Goal: Task Accomplishment & Management: Use online tool/utility

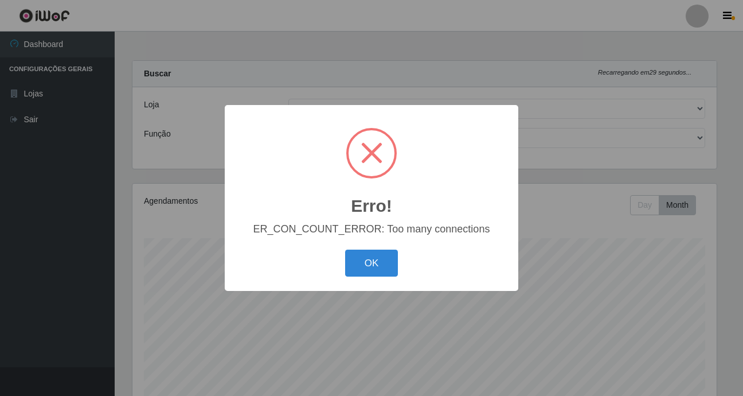
select select "410"
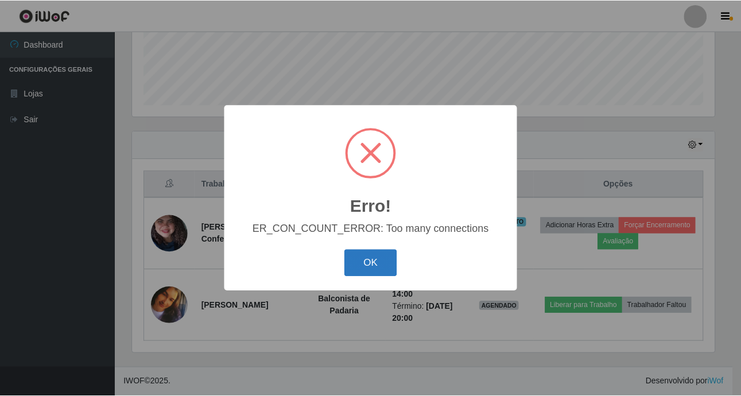
scroll to position [238, 585]
click at [388, 259] on button "OK" at bounding box center [371, 263] width 53 height 27
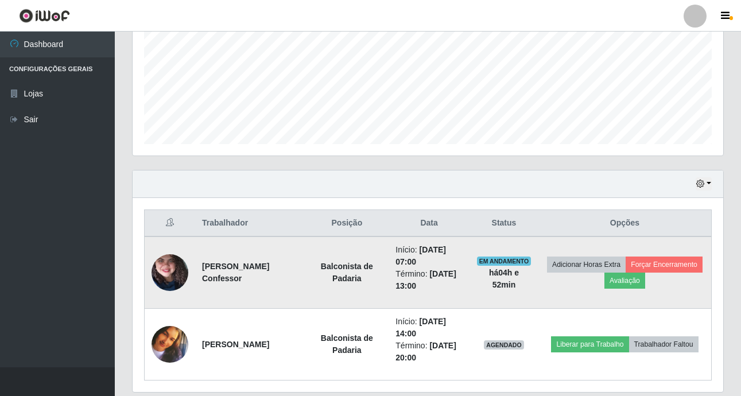
scroll to position [248, 0]
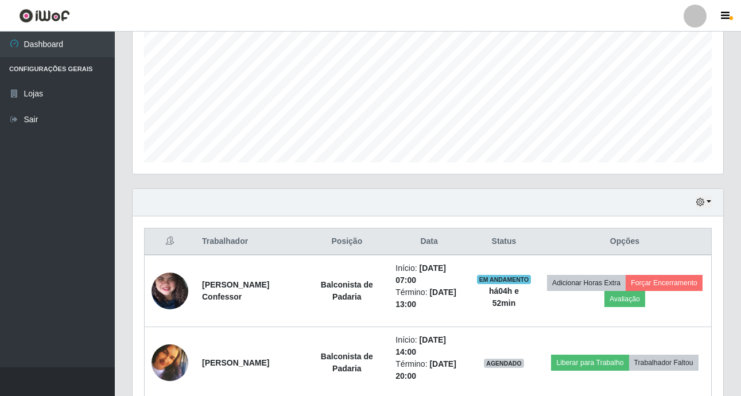
click at [694, 18] on div at bounding box center [694, 16] width 23 height 23
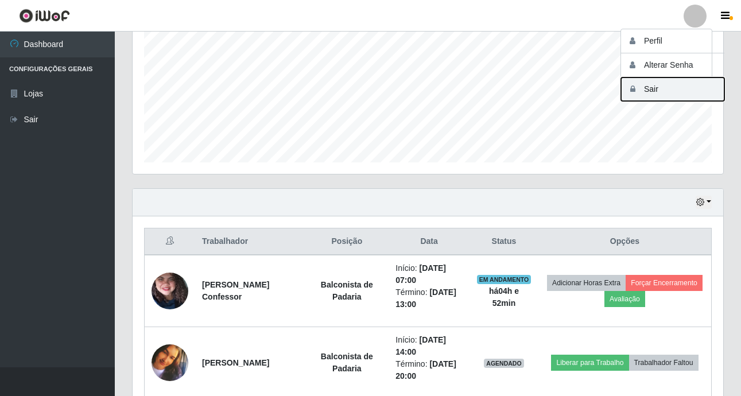
click at [655, 95] on button "Sair" at bounding box center [672, 89] width 103 height 24
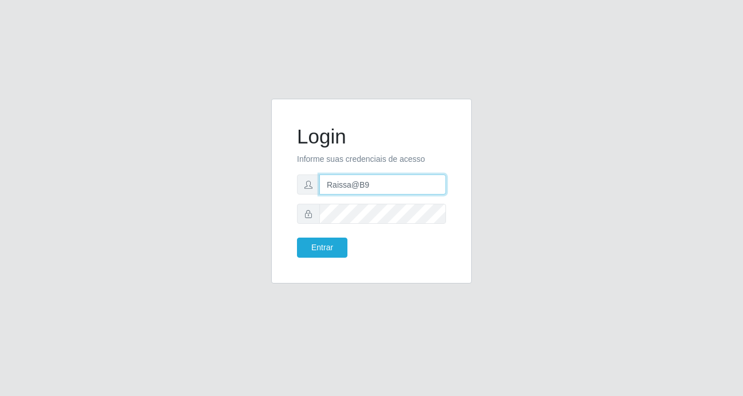
click at [388, 185] on input "Raissa@B9" at bounding box center [383, 184] width 127 height 20
type input "R"
type input "j"
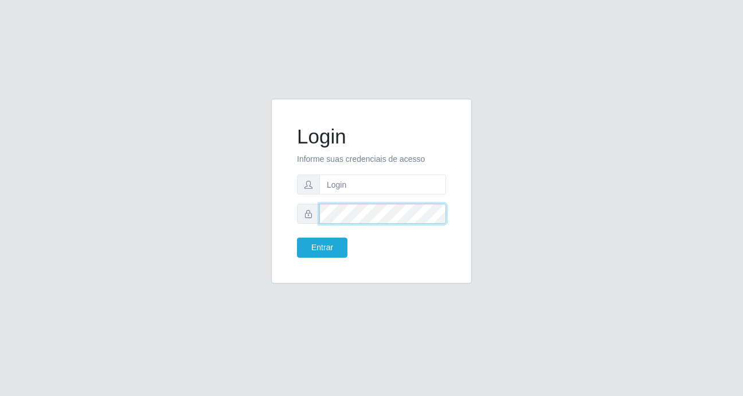
click at [309, 211] on div at bounding box center [371, 214] width 149 height 20
click at [332, 184] on input "text" at bounding box center [383, 184] width 127 height 20
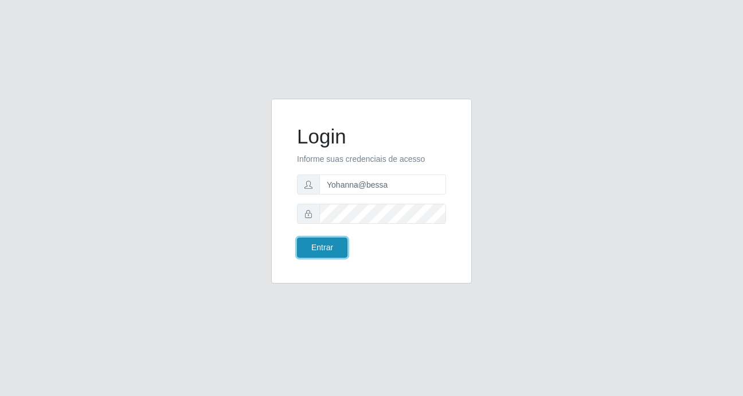
click at [323, 247] on button "Entrar" at bounding box center [322, 248] width 50 height 20
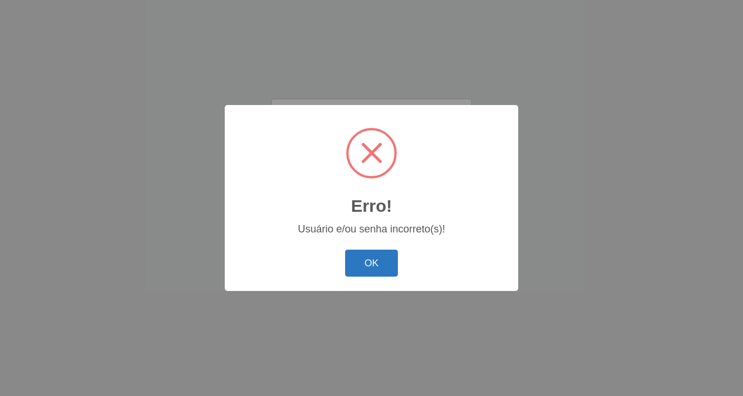
click at [384, 263] on button "OK" at bounding box center [371, 263] width 53 height 27
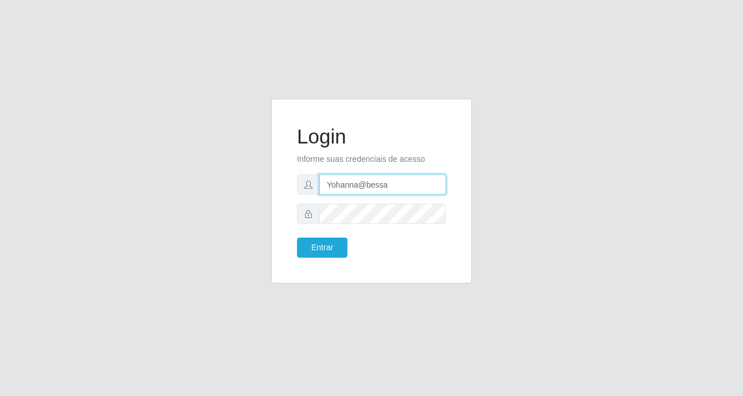
click at [395, 180] on input "Yohanna@bessa" at bounding box center [383, 184] width 127 height 20
click at [293, 224] on div "Login Informe suas credenciais de acesso [PERSON_NAME] Entrar" at bounding box center [372, 191] width 172 height 156
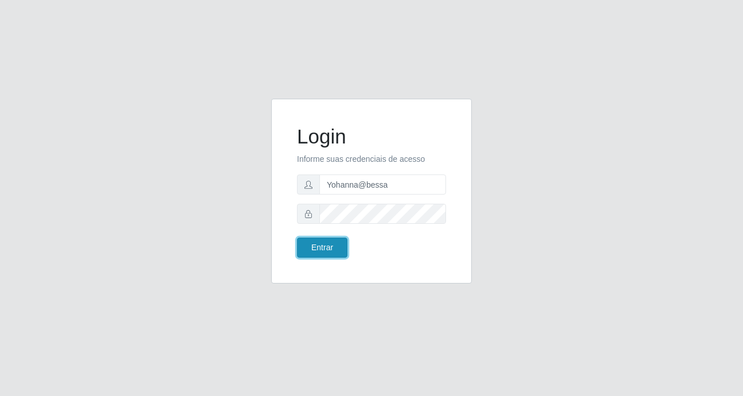
click at [335, 248] on button "Entrar" at bounding box center [322, 248] width 50 height 20
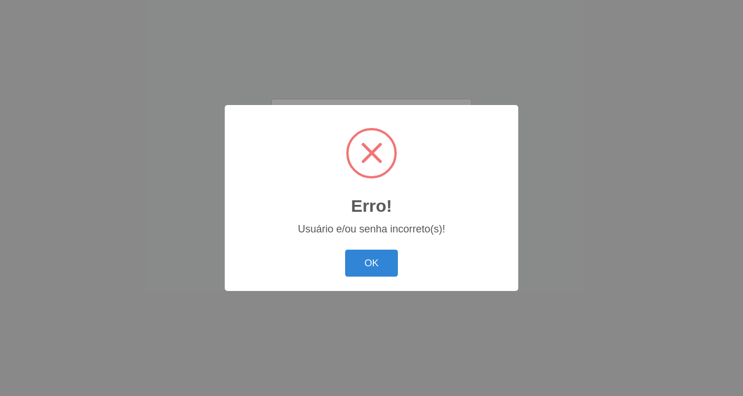
drag, startPoint x: 380, startPoint y: 259, endPoint x: 384, endPoint y: 219, distance: 40.9
click at [383, 257] on button "OK" at bounding box center [371, 263] width 53 height 27
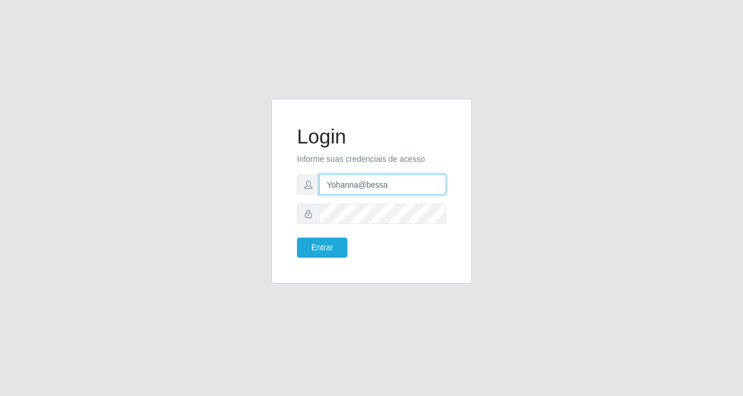
click at [400, 177] on input "Yohanna@bessa" at bounding box center [383, 184] width 127 height 20
type input "Y"
click at [390, 183] on input "yoha" at bounding box center [383, 184] width 127 height 20
drag, startPoint x: 144, startPoint y: 269, endPoint x: 196, endPoint y: 193, distance: 92.4
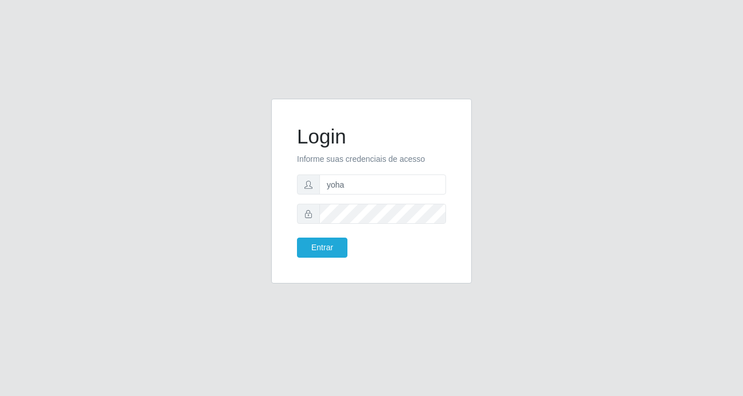
click at [145, 267] on div "Login Informe suas credenciais de acesso yoha Entrar" at bounding box center [372, 198] width 654 height 198
click at [361, 185] on input "yoha" at bounding box center [383, 184] width 127 height 20
click at [402, 186] on input "yoha" at bounding box center [383, 184] width 127 height 20
click at [380, 198] on form "Login Informe suas credenciais de acesso [PERSON_NAME] Entrar" at bounding box center [371, 190] width 149 height 133
click at [403, 189] on input "Yohanna@bessa" at bounding box center [383, 184] width 127 height 20
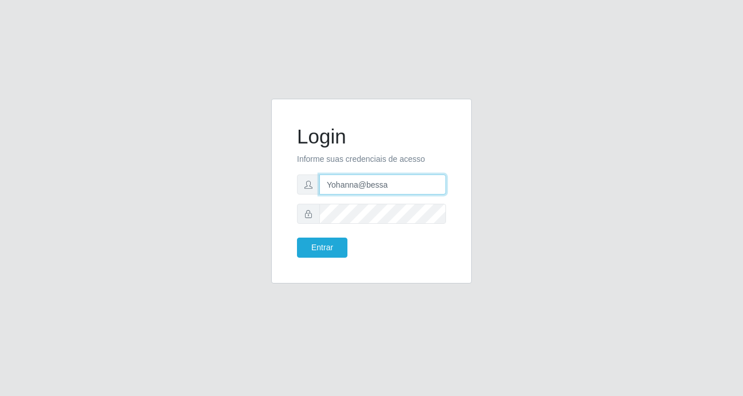
click at [401, 179] on input "Yohanna@bessa" at bounding box center [383, 184] width 127 height 20
type input "Yohanna@bessa"
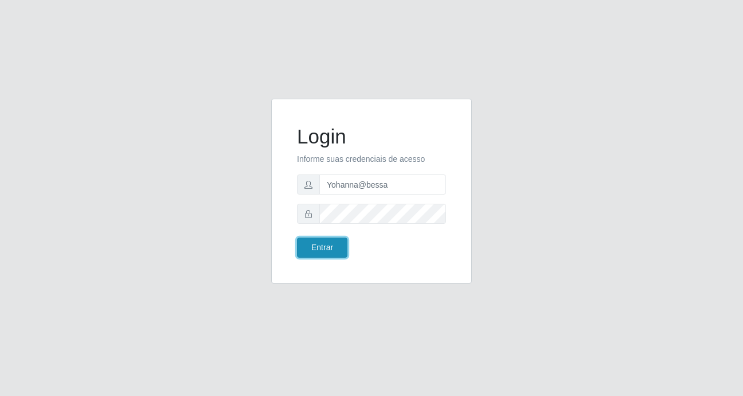
click at [328, 244] on button "Entrar" at bounding box center [322, 248] width 50 height 20
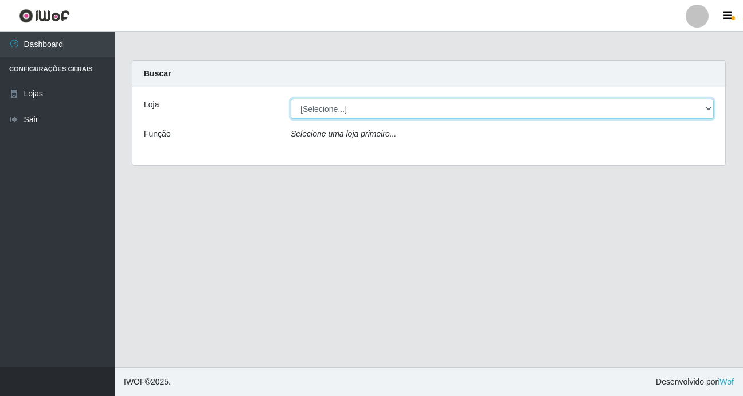
click at [710, 111] on select "[Selecione...] Bemais Supermercados - B9 Bessa" at bounding box center [502, 109] width 423 height 20
select select "410"
click at [291, 99] on select "[Selecione...] Bemais Supermercados - B9 Bessa" at bounding box center [502, 109] width 423 height 20
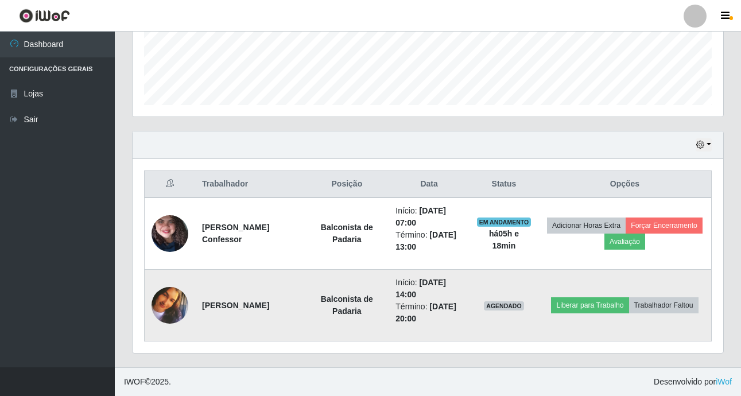
scroll to position [133, 0]
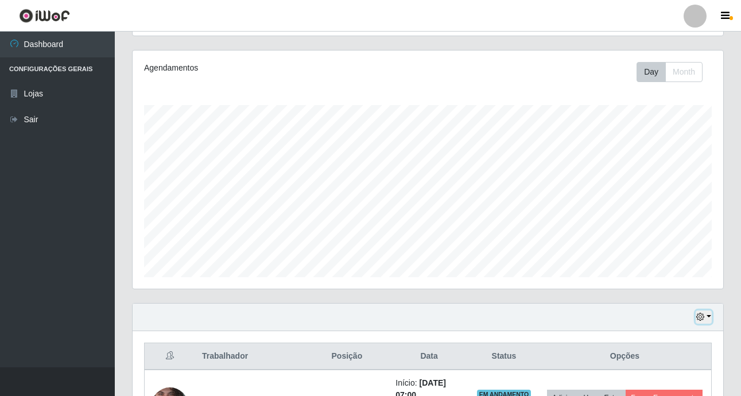
click at [708, 319] on button "button" at bounding box center [703, 316] width 16 height 13
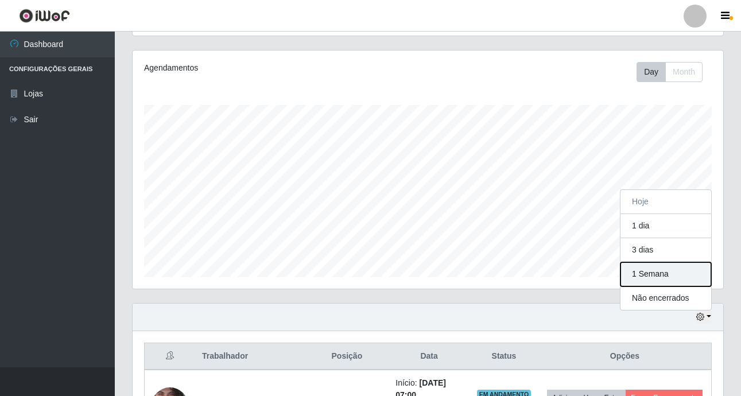
click at [656, 275] on button "1 Semana" at bounding box center [665, 274] width 91 height 24
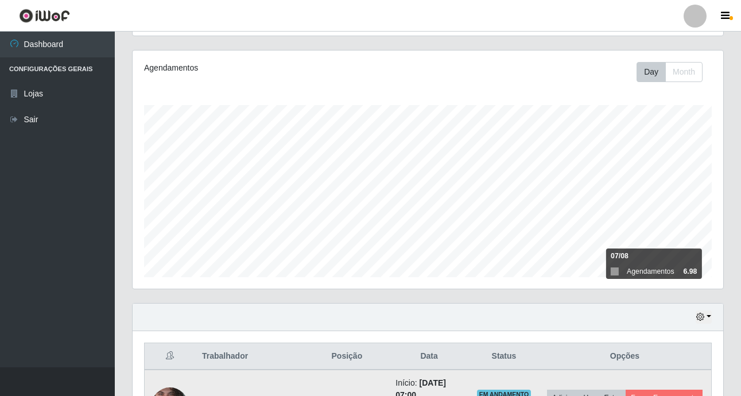
scroll to position [305, 0]
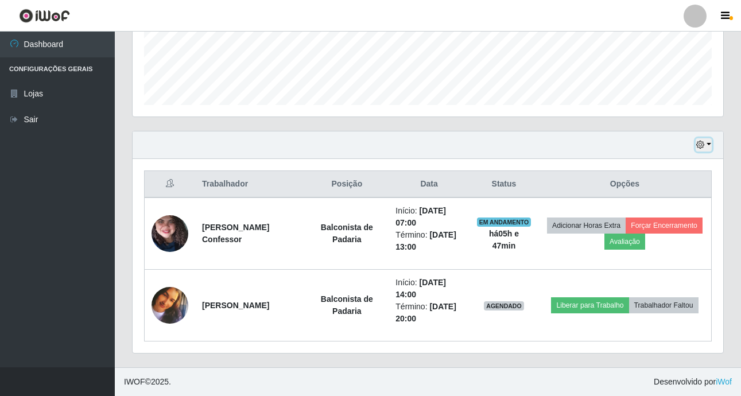
click at [707, 142] on button "button" at bounding box center [703, 144] width 16 height 13
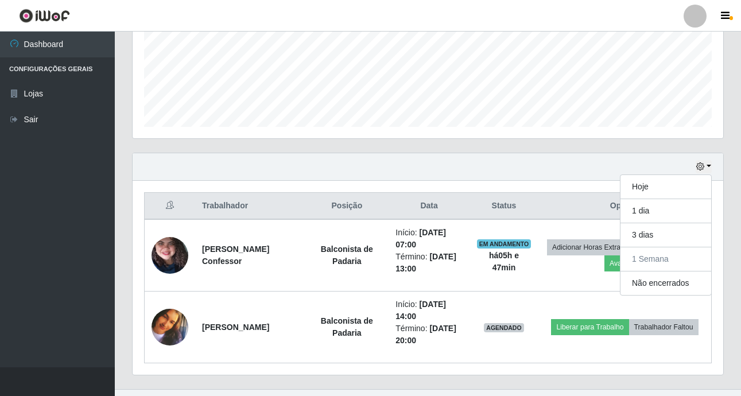
scroll to position [248, 0]
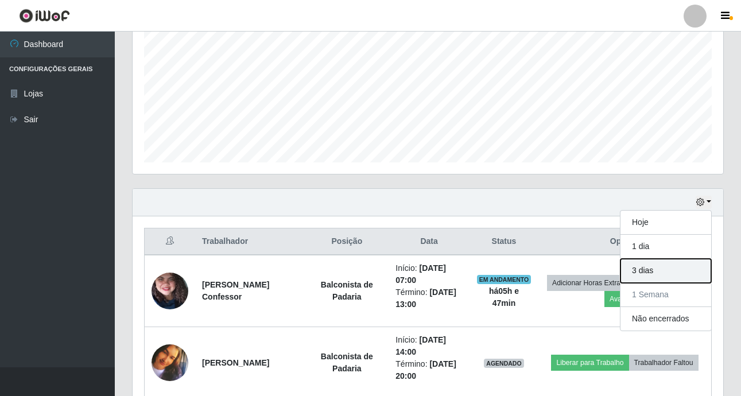
click at [665, 272] on button "3 dias" at bounding box center [665, 271] width 91 height 24
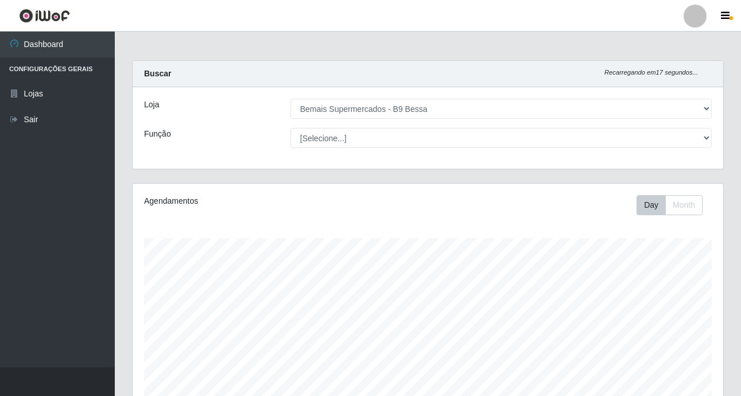
scroll to position [305, 0]
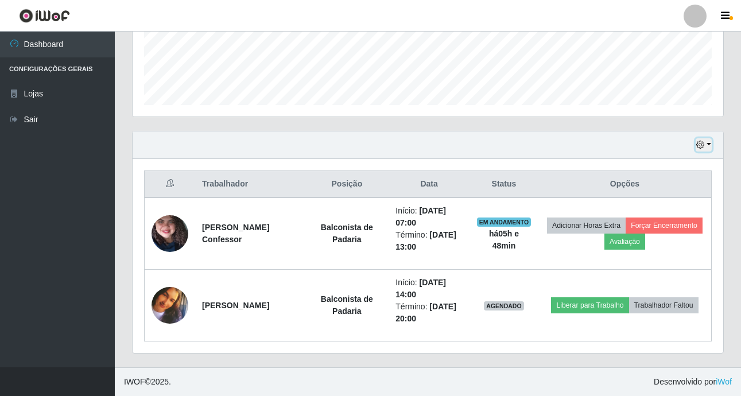
click at [708, 147] on button "button" at bounding box center [703, 144] width 16 height 13
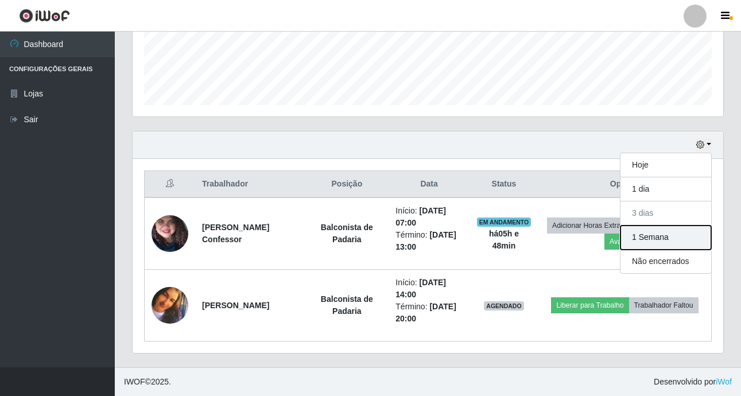
click at [649, 242] on button "1 Semana" at bounding box center [665, 237] width 91 height 24
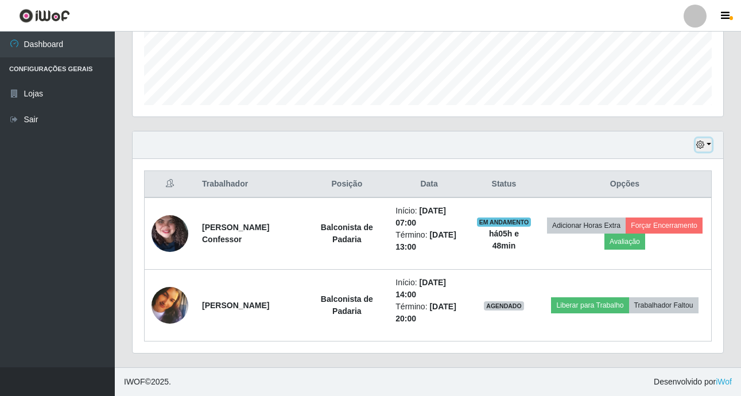
click at [709, 147] on button "button" at bounding box center [703, 144] width 16 height 13
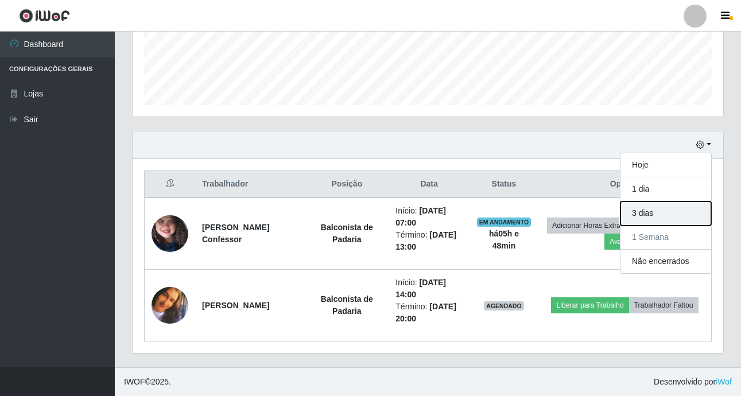
click at [649, 214] on button "3 dias" at bounding box center [665, 213] width 91 height 24
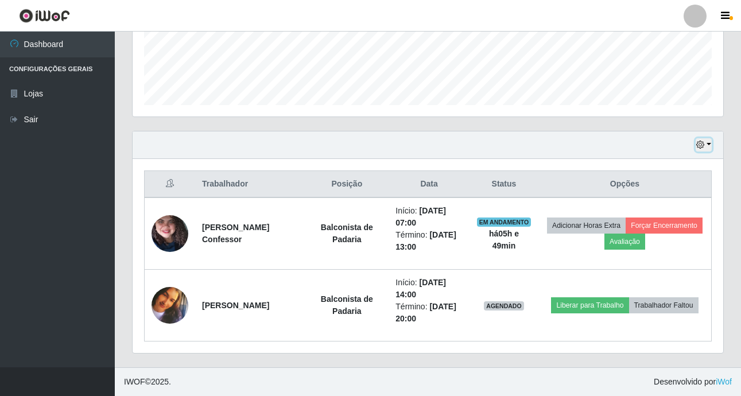
click at [707, 142] on button "button" at bounding box center [703, 144] width 16 height 13
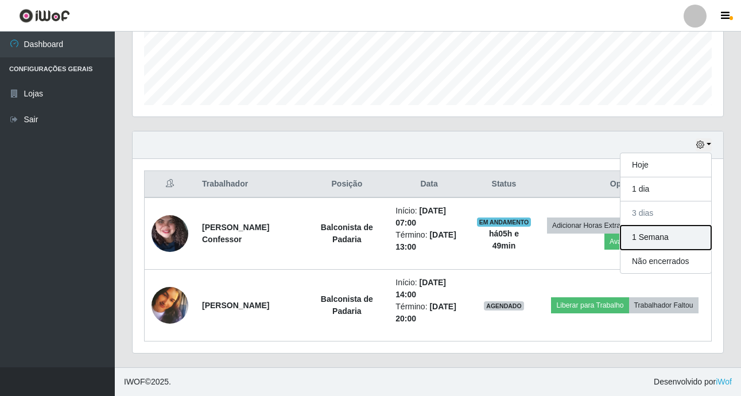
click at [649, 238] on button "1 Semana" at bounding box center [665, 237] width 91 height 24
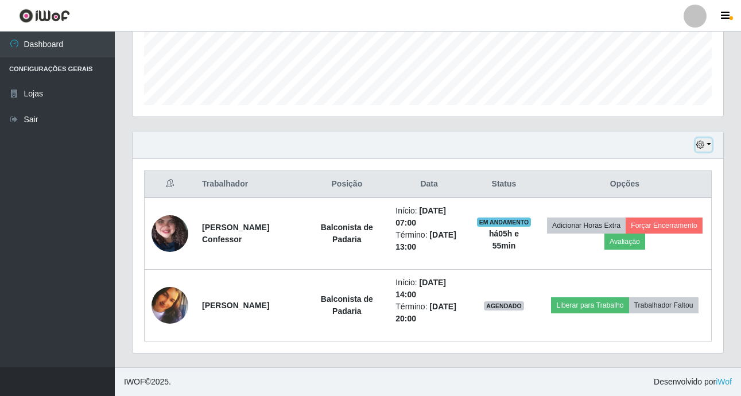
click at [710, 143] on button "button" at bounding box center [703, 144] width 16 height 13
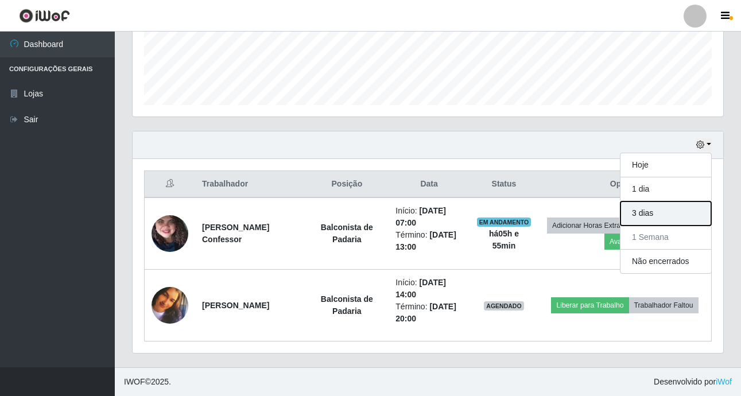
click at [662, 219] on button "3 dias" at bounding box center [665, 213] width 91 height 24
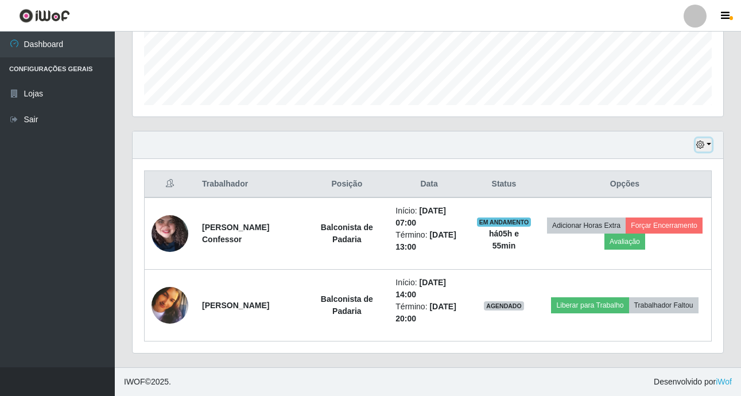
click at [710, 143] on button "button" at bounding box center [703, 144] width 16 height 13
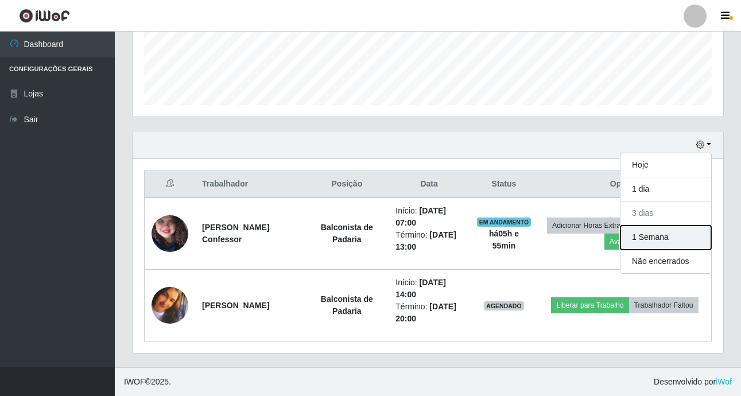
click at [649, 238] on button "1 Semana" at bounding box center [665, 237] width 91 height 24
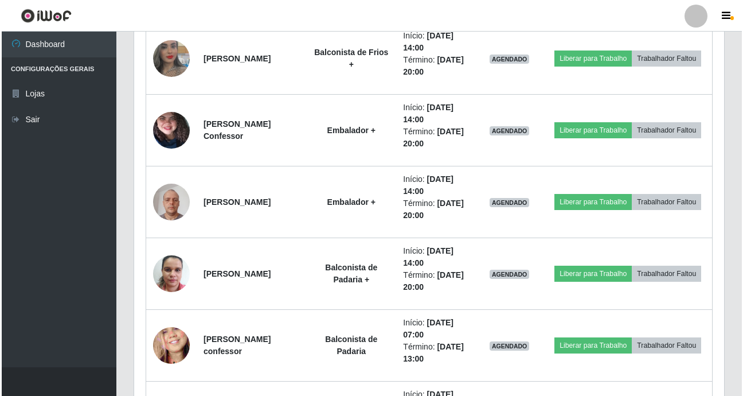
scroll to position [1840, 0]
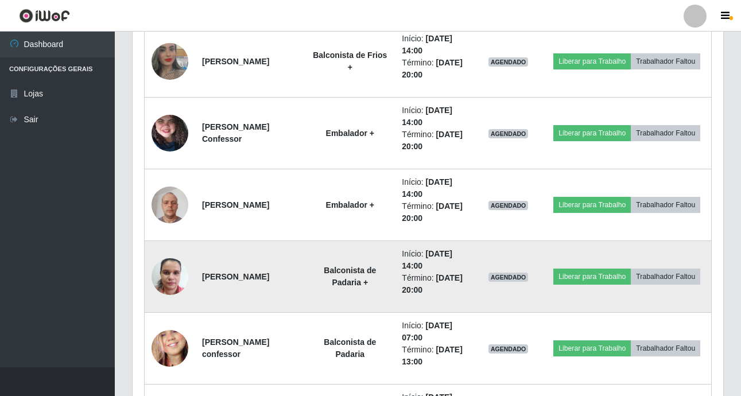
click at [166, 273] on img at bounding box center [169, 276] width 37 height 49
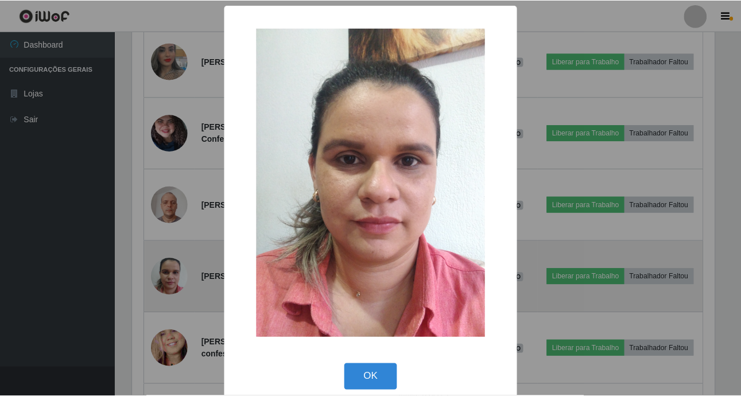
scroll to position [238, 585]
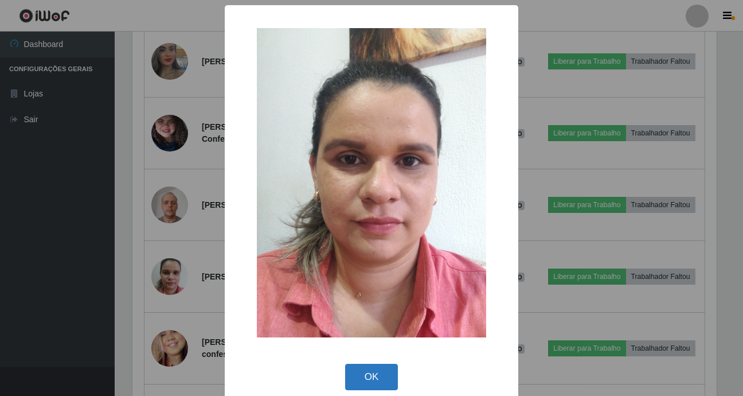
click at [373, 370] on button "OK" at bounding box center [371, 377] width 53 height 27
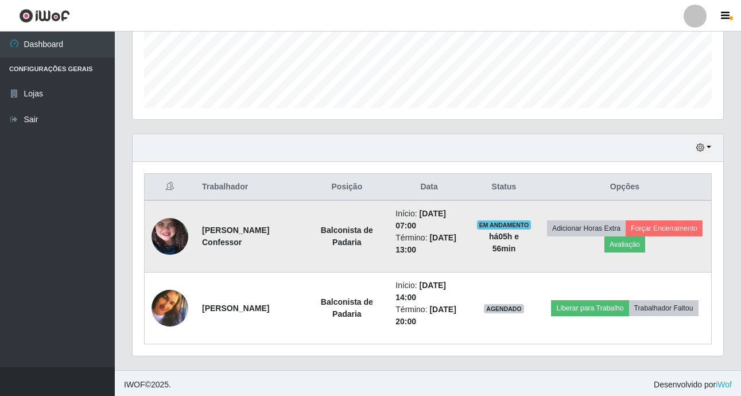
scroll to position [305, 0]
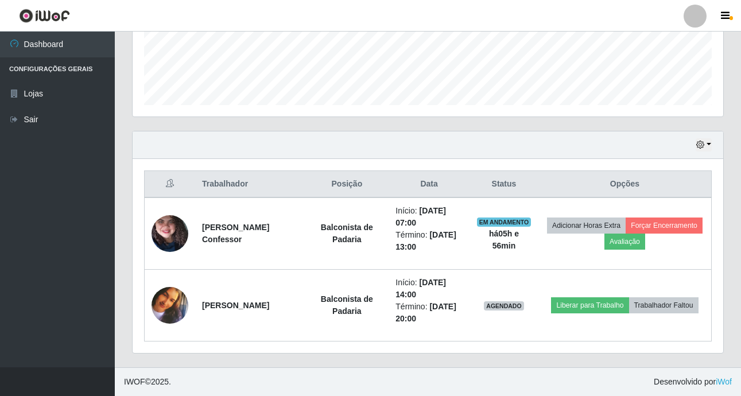
click at [714, 144] on div "Hoje 1 dia 3 dias 1 Semana Não encerrados" at bounding box center [428, 145] width 590 height 28
click at [706, 145] on button "button" at bounding box center [703, 144] width 16 height 13
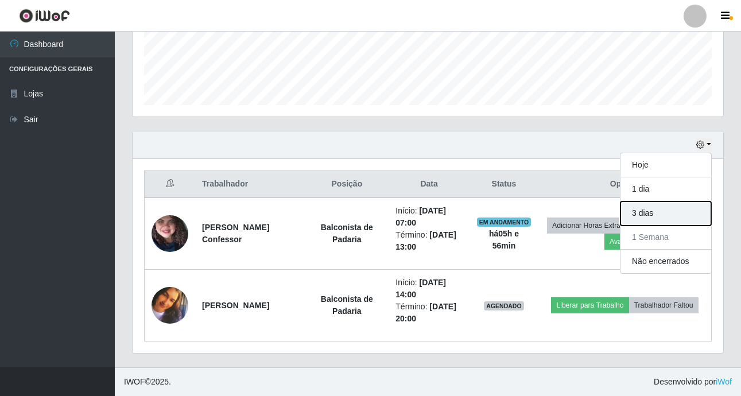
click at [647, 213] on button "3 dias" at bounding box center [665, 213] width 91 height 24
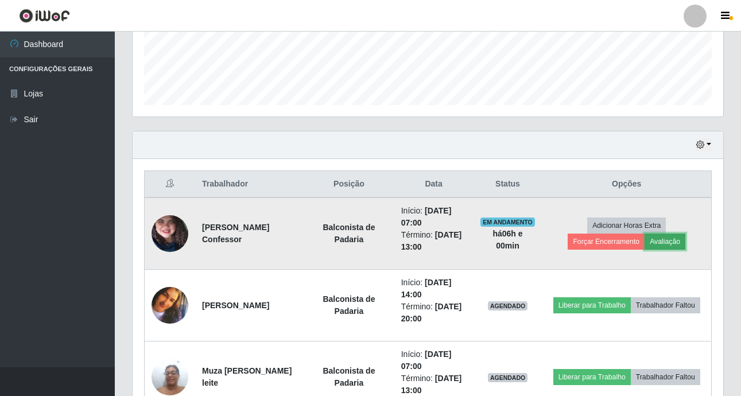
click at [684, 242] on button "Avaliação" at bounding box center [664, 241] width 41 height 16
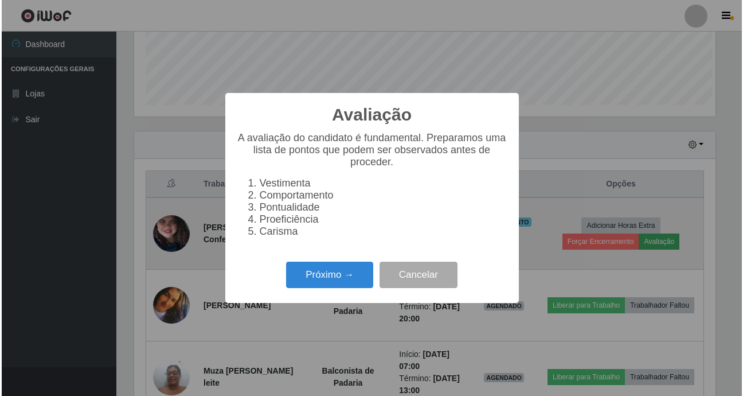
scroll to position [238, 585]
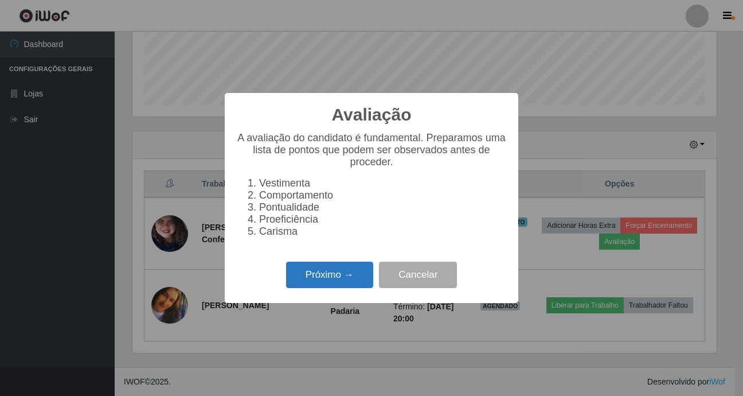
click at [341, 281] on button "Próximo →" at bounding box center [329, 275] width 87 height 27
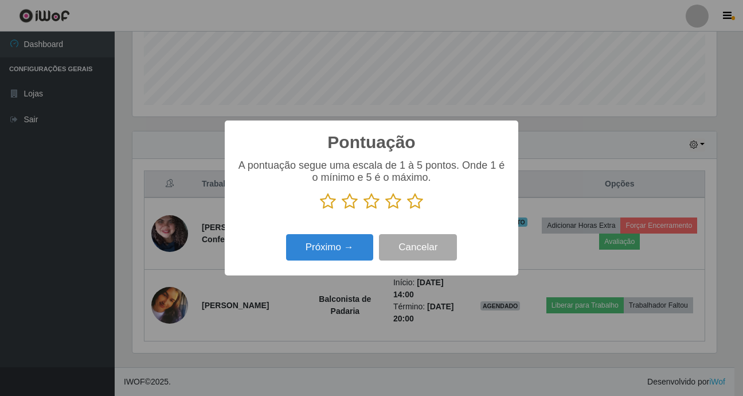
click at [414, 203] on icon at bounding box center [415, 201] width 16 height 17
click at [407, 210] on input "radio" at bounding box center [407, 210] width 0 height 0
click at [321, 248] on button "Próximo →" at bounding box center [329, 247] width 87 height 27
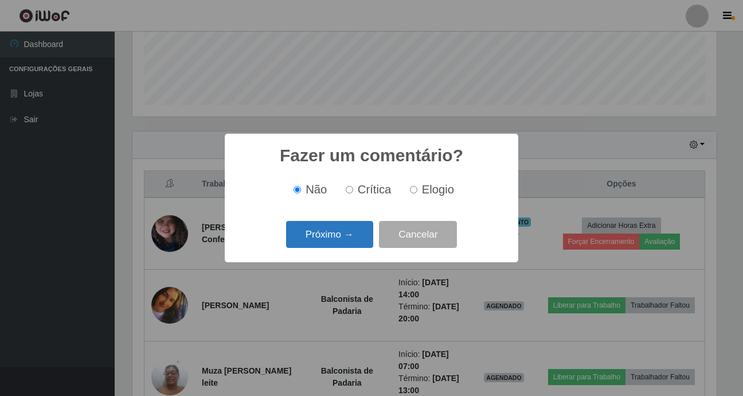
click at [331, 236] on button "Próximo →" at bounding box center [329, 234] width 87 height 27
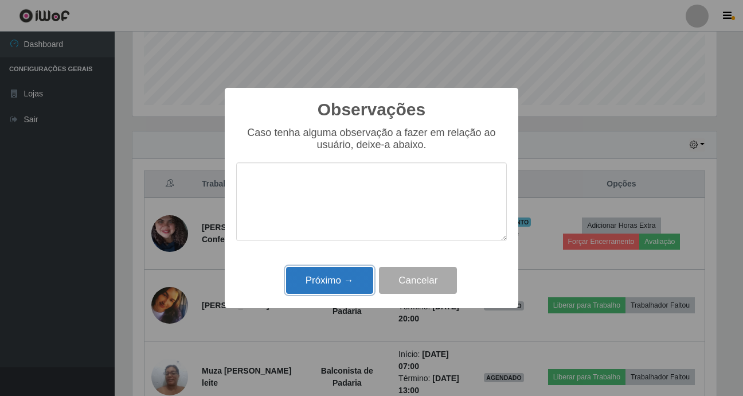
click at [331, 290] on button "Próximo →" at bounding box center [329, 280] width 87 height 27
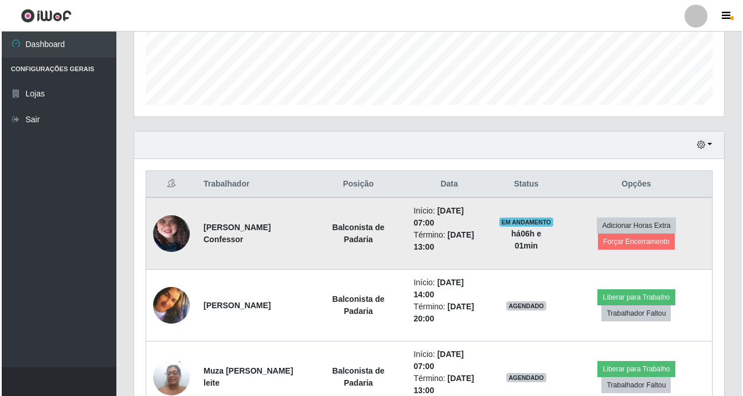
scroll to position [363, 0]
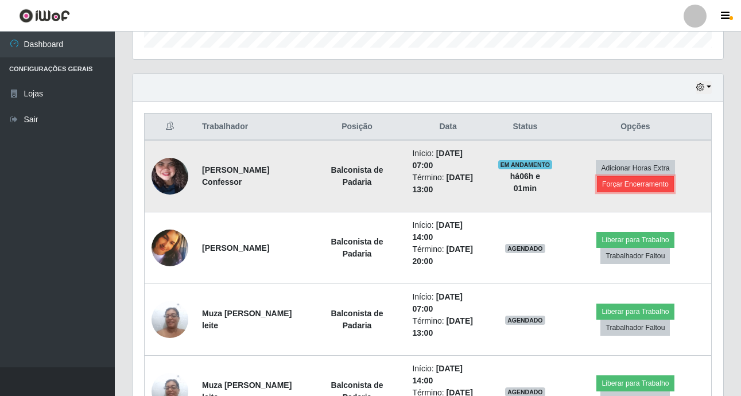
click at [641, 188] on button "Forçar Encerramento" at bounding box center [635, 184] width 77 height 16
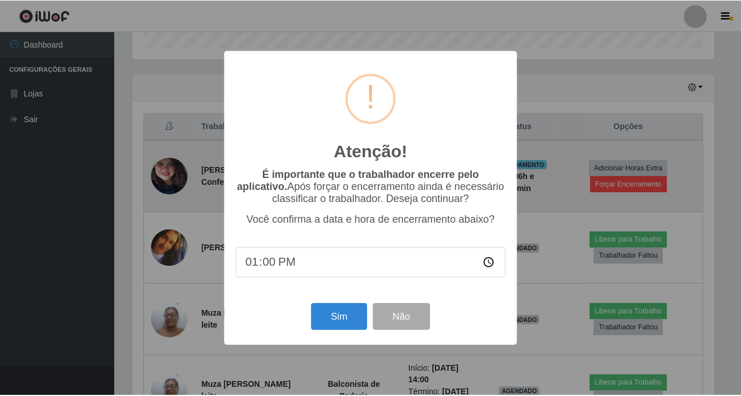
scroll to position [238, 585]
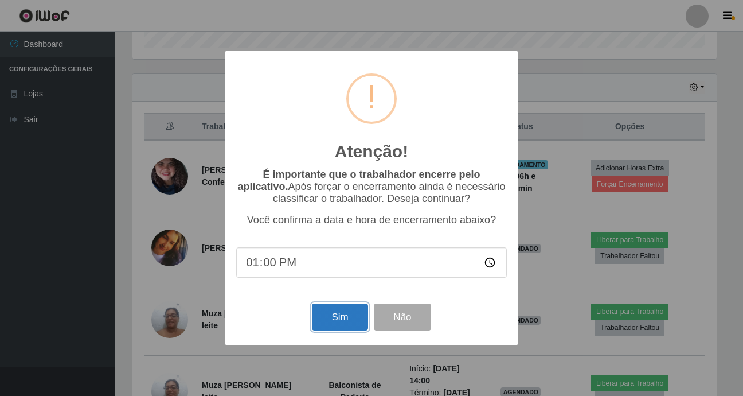
click at [328, 324] on button "Sim" at bounding box center [340, 316] width 56 height 27
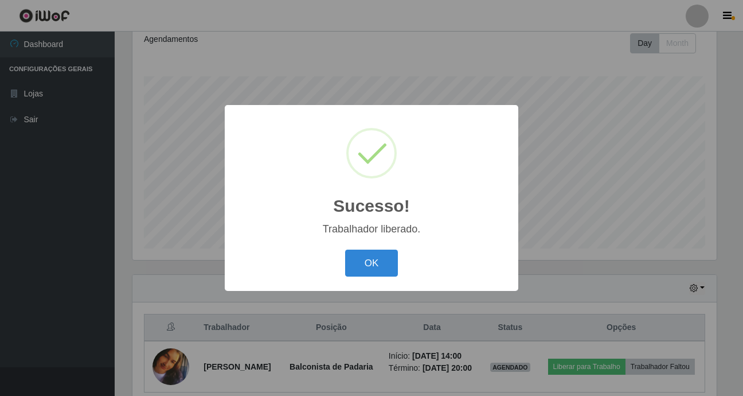
click at [376, 260] on button "OK" at bounding box center [371, 263] width 53 height 27
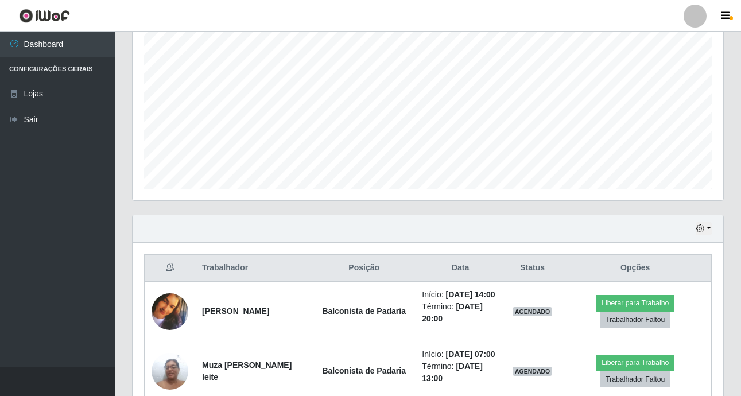
scroll to position [336, 0]
